Goal: Information Seeking & Learning: Learn about a topic

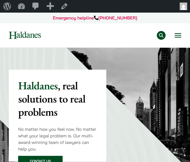
click at [180, 38] on button "Open menu" at bounding box center [177, 35] width 7 height 4
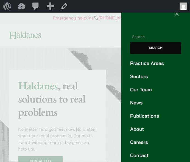
click at [131, 116] on link "Publications" at bounding box center [155, 115] width 51 height 7
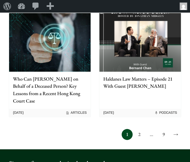
scroll to position [669, 0]
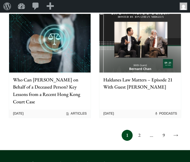
click at [139, 130] on link "2" at bounding box center [138, 135] width 11 height 11
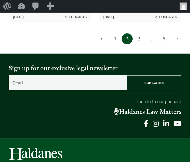
scroll to position [686, 0]
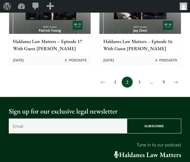
click at [138, 77] on link "3" at bounding box center [138, 82] width 11 height 11
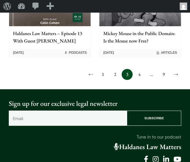
scroll to position [679, 0]
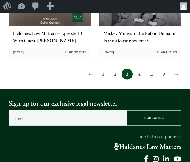
click at [139, 69] on link "4" at bounding box center [138, 74] width 11 height 11
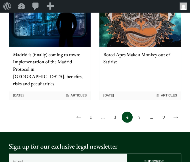
scroll to position [650, 0]
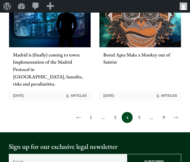
click at [101, 112] on span "…" at bounding box center [102, 117] width 11 height 11
drag, startPoint x: 104, startPoint y: 93, endPoint x: 91, endPoint y: 95, distance: 13.0
click at [91, 112] on div "← 1 … 3 4 5 … 9 →" at bounding box center [95, 117] width 172 height 11
click at [91, 112] on link "1" at bounding box center [90, 117] width 11 height 11
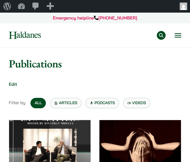
click at [180, 36] on button "Open menu" at bounding box center [177, 35] width 7 height 4
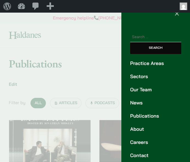
click at [139, 103] on link "News" at bounding box center [155, 102] width 51 height 7
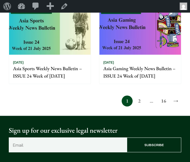
scroll to position [601, 0]
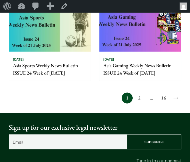
click at [138, 99] on link "2" at bounding box center [138, 97] width 11 height 11
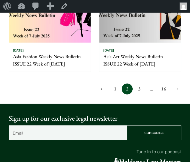
scroll to position [615, 0]
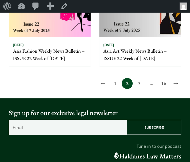
click at [137, 80] on link "3" at bounding box center [138, 83] width 11 height 11
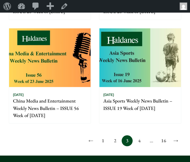
scroll to position [613, 0]
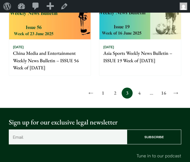
click at [142, 90] on link "4" at bounding box center [138, 92] width 11 height 11
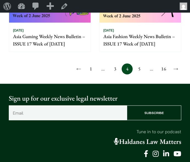
scroll to position [630, 0]
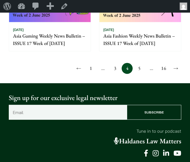
click at [139, 70] on link "5" at bounding box center [138, 68] width 11 height 11
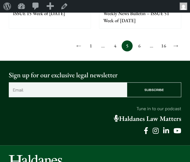
scroll to position [662, 0]
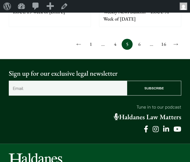
click at [138, 45] on link "6" at bounding box center [138, 44] width 11 height 11
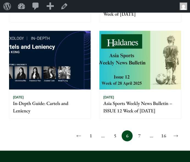
scroll to position [568, 0]
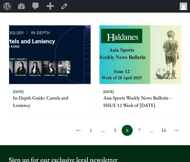
click at [141, 128] on link "7" at bounding box center [138, 130] width 11 height 11
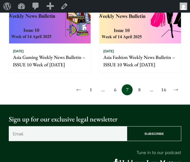
scroll to position [611, 0]
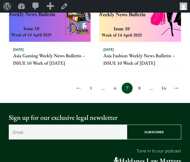
click at [139, 90] on link "8" at bounding box center [138, 87] width 11 height 11
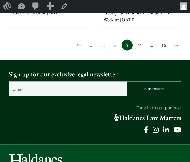
scroll to position [661, 0]
click at [141, 41] on link "9" at bounding box center [138, 45] width 11 height 11
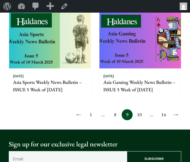
scroll to position [586, 0]
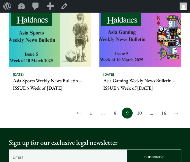
click at [141, 113] on link "10" at bounding box center [138, 112] width 11 height 11
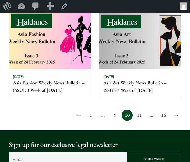
scroll to position [590, 0]
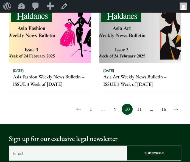
click at [140, 108] on link "11" at bounding box center [138, 109] width 11 height 11
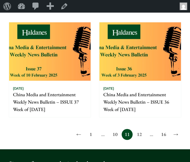
scroll to position [565, 0]
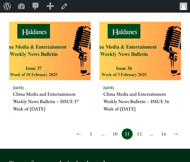
click at [138, 132] on link "12" at bounding box center [138, 133] width 11 height 11
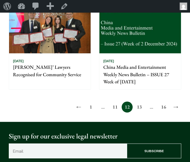
scroll to position [622, 0]
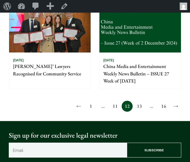
click at [139, 102] on link "13" at bounding box center [138, 106] width 11 height 11
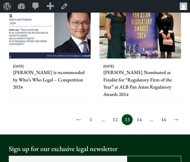
scroll to position [615, 0]
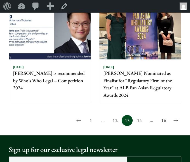
click at [136, 51] on img at bounding box center [139, 30] width 81 height 59
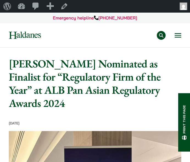
click at [175, 37] on button "Open menu" at bounding box center [177, 35] width 7 height 4
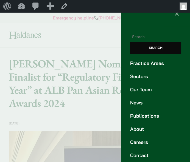
scroll to position [17, 0]
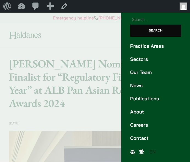
click at [139, 150] on span "繁" at bounding box center [141, 152] width 5 height 6
